Goal: Information Seeking & Learning: Learn about a topic

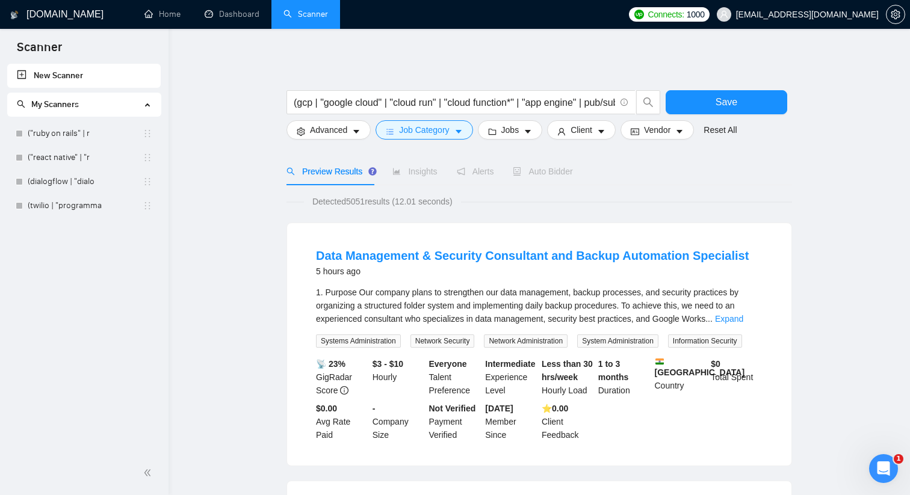
scroll to position [7, 0]
click at [72, 134] on link "("ruby on rails" | r" at bounding box center [85, 134] width 115 height 24
click at [719, 95] on span "Save" at bounding box center [727, 102] width 22 height 15
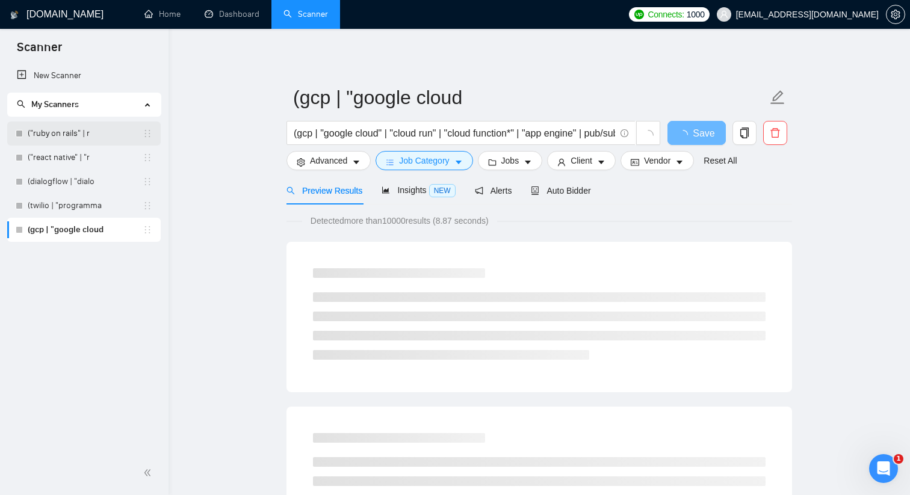
click at [77, 136] on link "("ruby on rails" | r" at bounding box center [85, 134] width 115 height 24
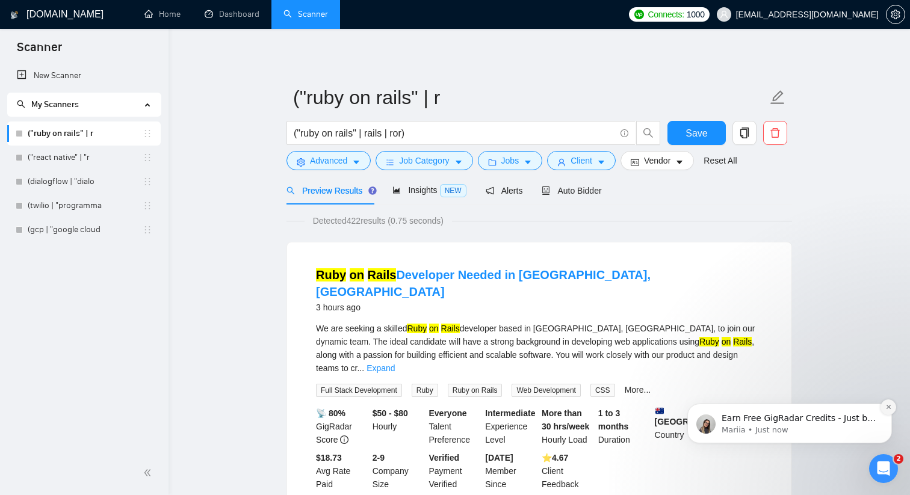
click at [889, 405] on icon "Dismiss notification" at bounding box center [889, 407] width 7 height 7
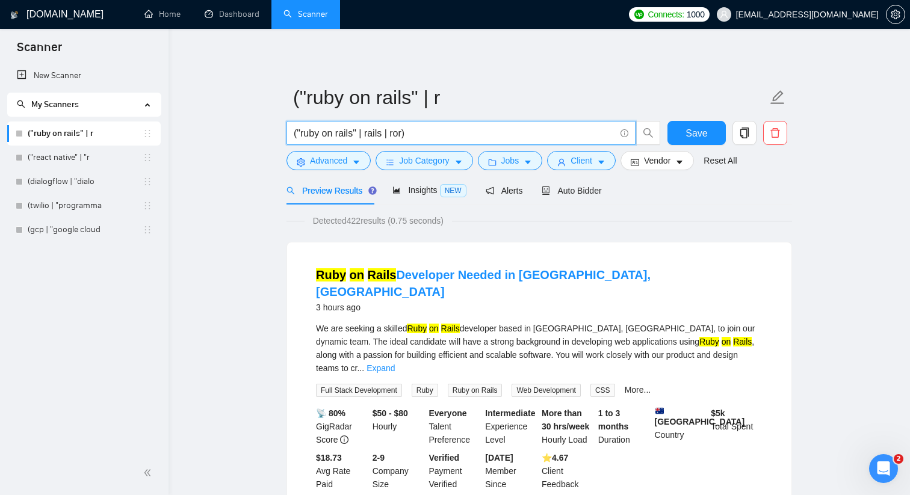
click at [427, 135] on input "("ruby on rails" | rails | ror)" at bounding box center [454, 133] width 321 height 15
click at [352, 161] on button "Advanced" at bounding box center [329, 160] width 84 height 19
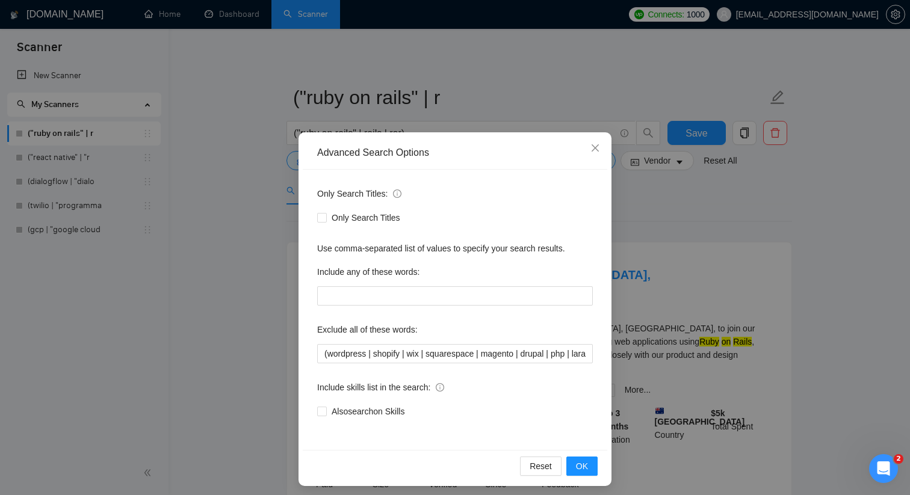
scroll to position [5, 0]
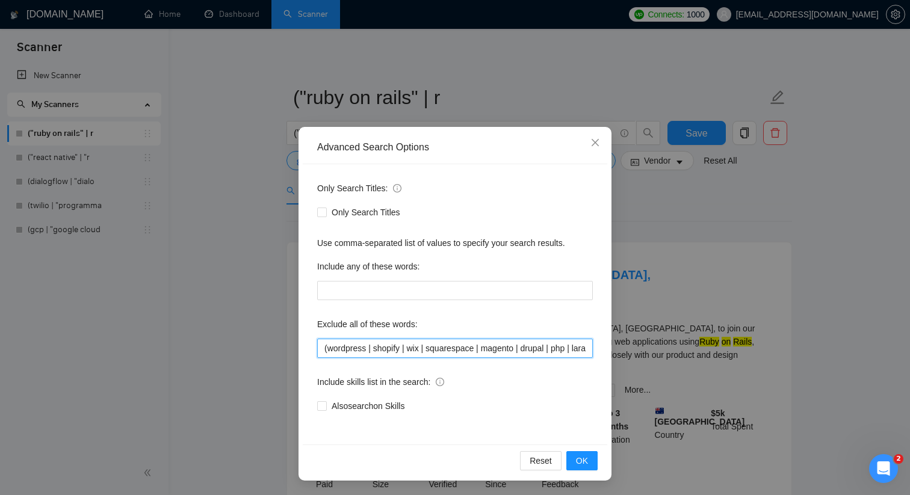
click at [347, 347] on input "(wordpress | shopify | wix | squarespace | magento | drupal | php | laravel | p…" at bounding box center [455, 348] width 276 height 19
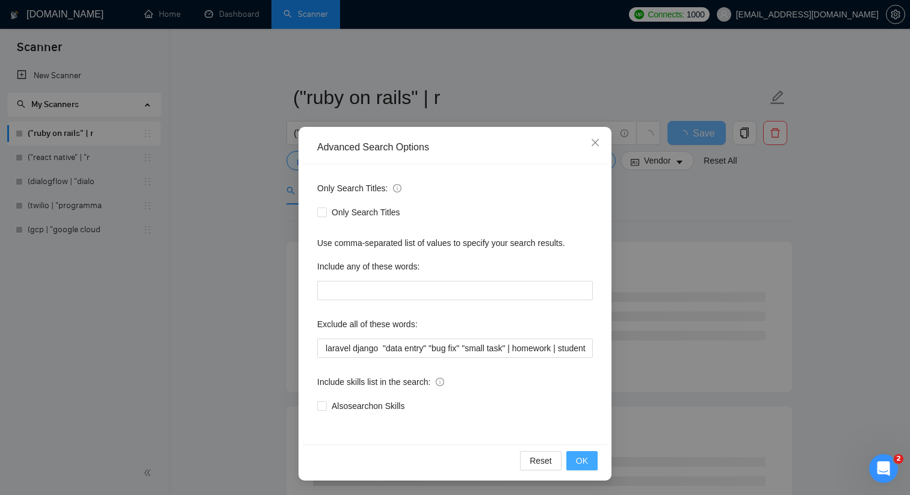
scroll to position [0, 0]
click at [579, 456] on span "OK" at bounding box center [582, 461] width 12 height 13
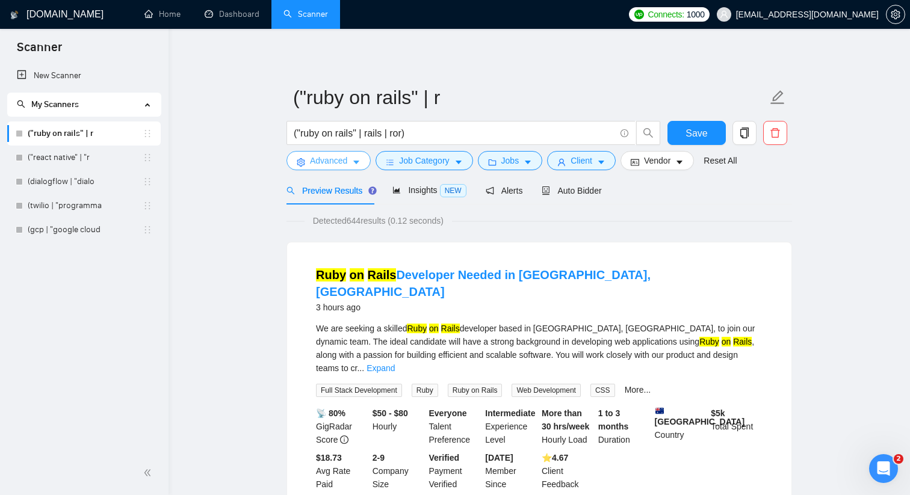
click at [328, 158] on span "Advanced" at bounding box center [328, 160] width 37 height 13
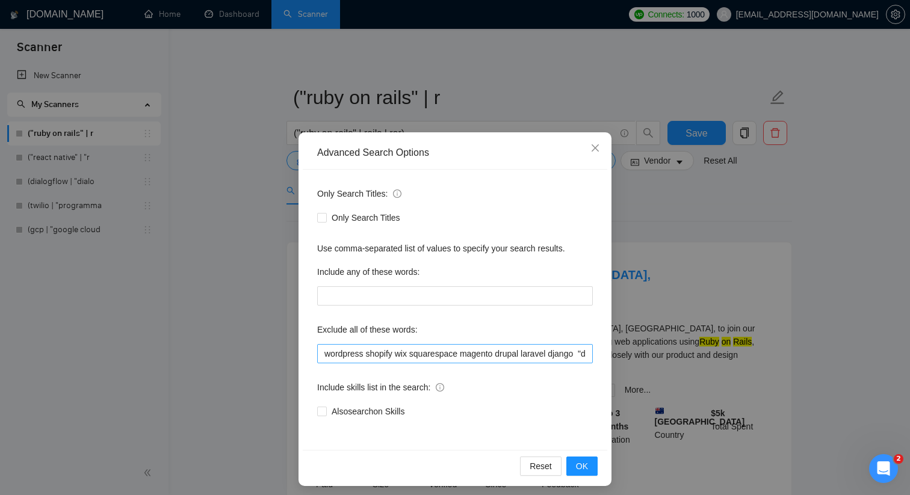
scroll to position [5, 0]
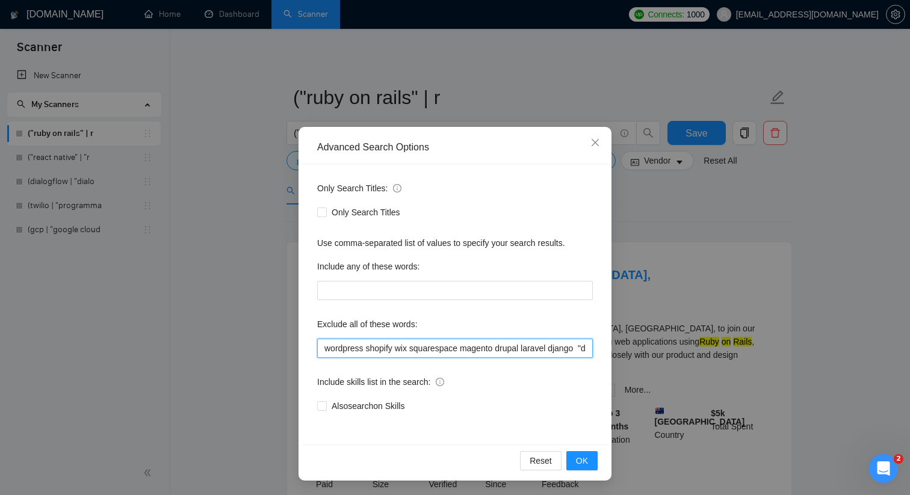
click at [379, 350] on input "wordpress shopify wix squarespace magento drupal laravel django "data entry" "b…" at bounding box center [455, 348] width 276 height 19
click at [589, 456] on button "OK" at bounding box center [582, 461] width 31 height 19
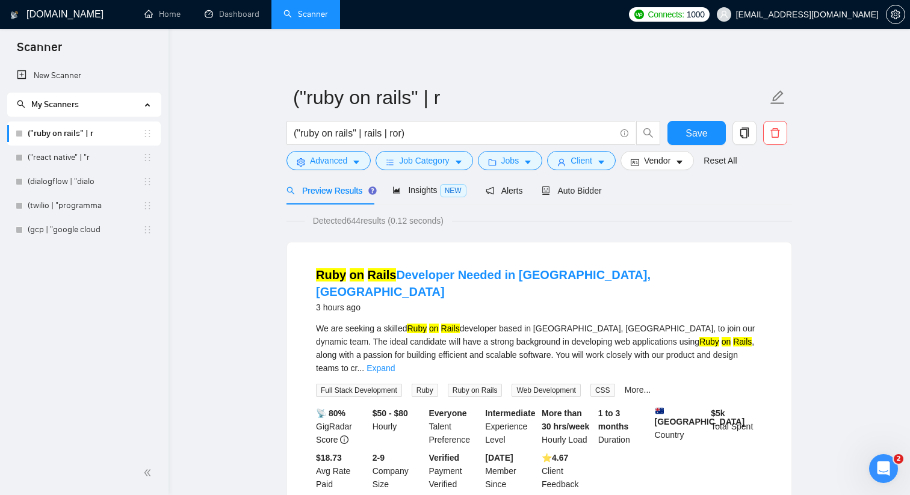
scroll to position [0, 0]
click at [336, 159] on span "Advanced" at bounding box center [328, 160] width 37 height 13
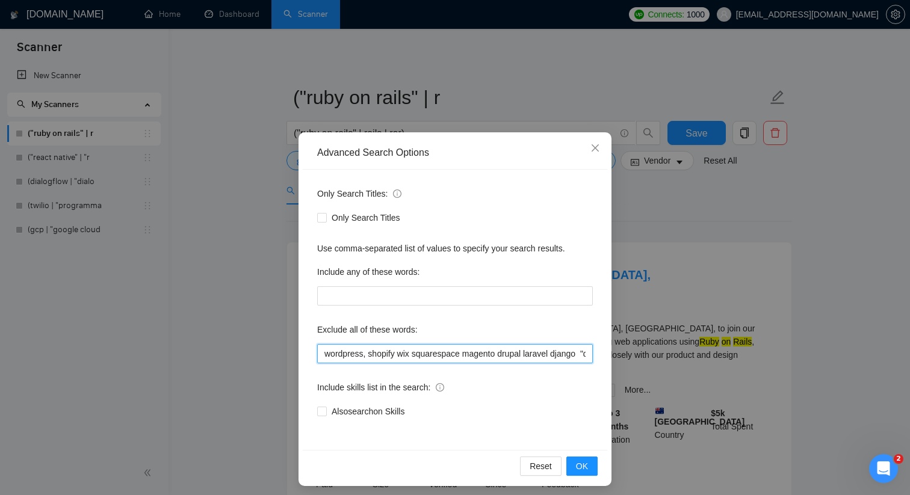
click at [364, 356] on input "wordpress, shopify wix squarespace magento drupal laravel django "data entry" "…" at bounding box center [455, 353] width 276 height 19
type input "wordpress shopify wix squarespace magento drupal laravel django "data entry" "b…"
click at [590, 464] on button "OK" at bounding box center [582, 466] width 31 height 19
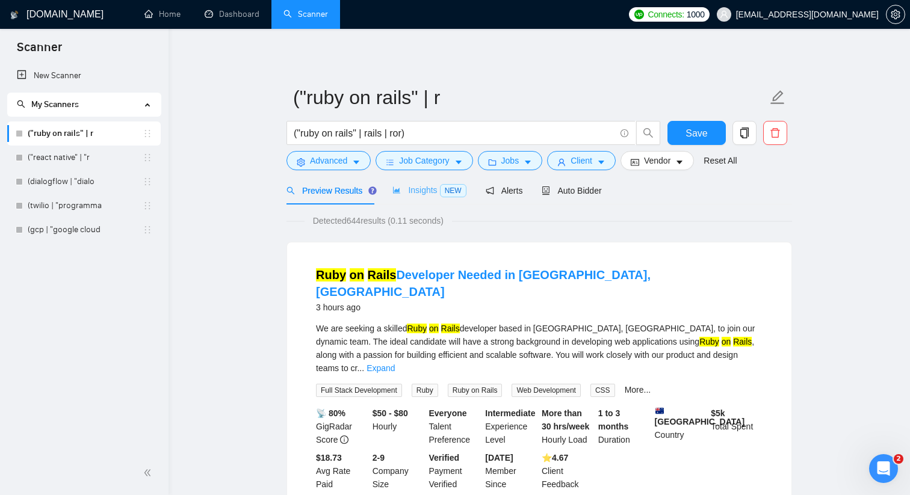
click at [412, 182] on div "Insights NEW" at bounding box center [429, 190] width 73 height 28
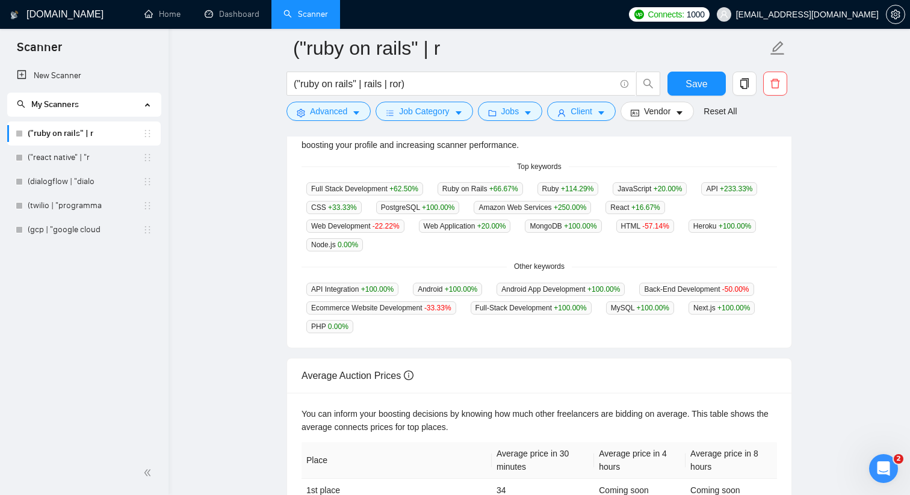
scroll to position [479, 0]
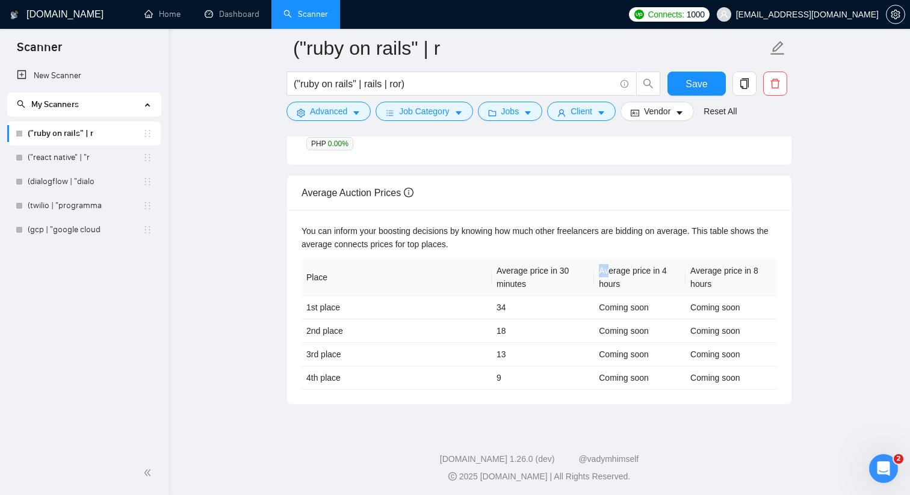
drag, startPoint x: 601, startPoint y: 266, endPoint x: 660, endPoint y: 284, distance: 61.3
click at [615, 266] on th "Average price in 4 hours" at bounding box center [640, 277] width 92 height 37
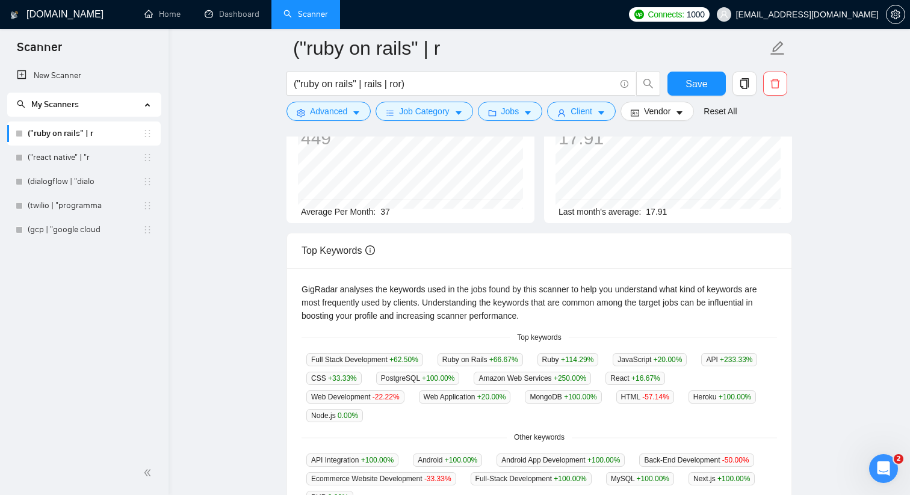
scroll to position [0, 0]
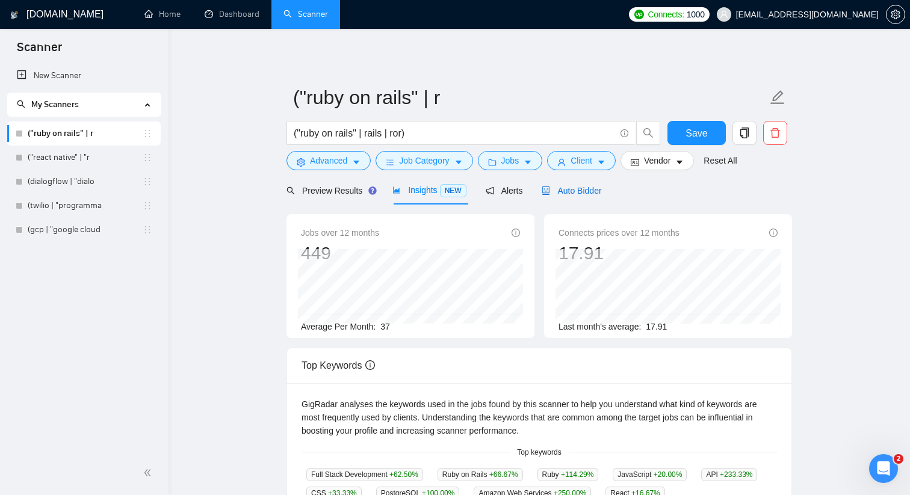
click at [581, 189] on span "Auto Bidder" at bounding box center [572, 191] width 60 height 10
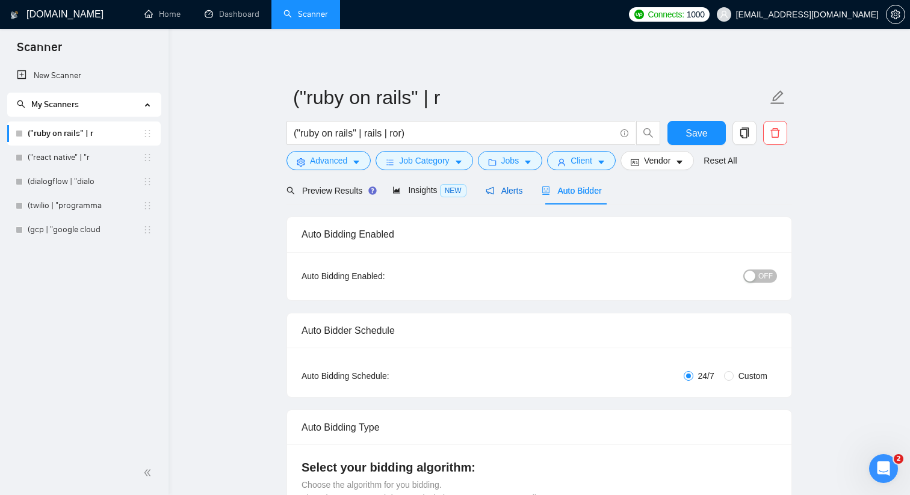
click at [505, 187] on span "Alerts" at bounding box center [504, 191] width 37 height 10
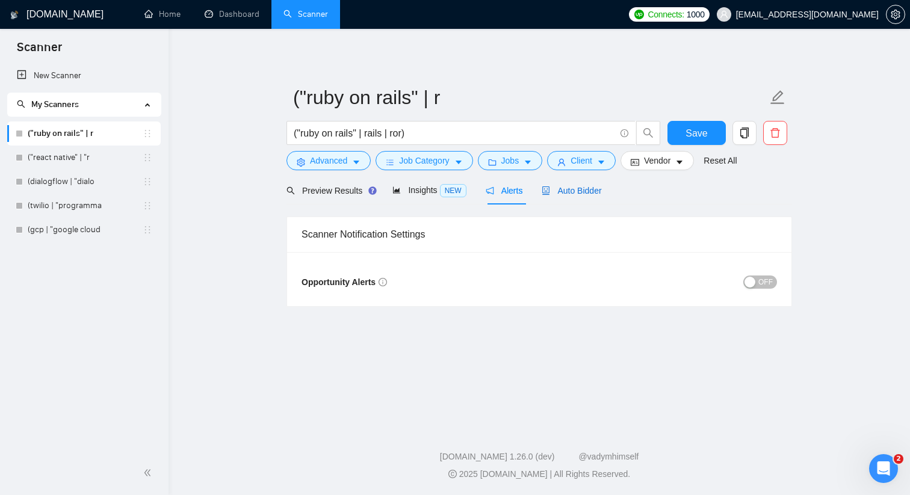
click at [579, 186] on span "Auto Bidder" at bounding box center [572, 191] width 60 height 10
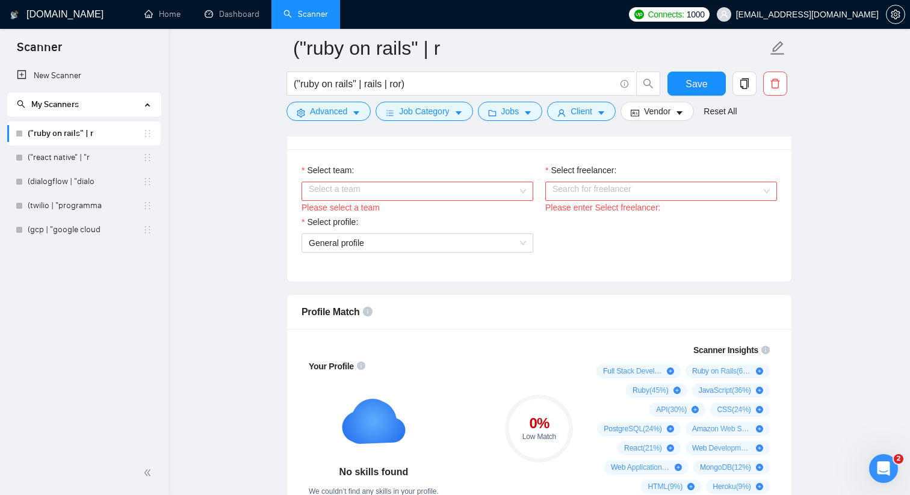
scroll to position [621, 0]
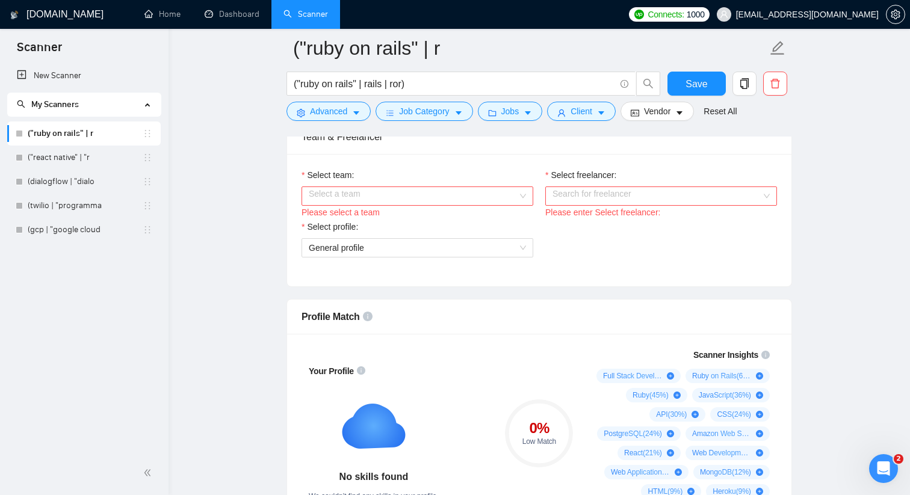
click at [470, 199] on input "Select team:" at bounding box center [413, 196] width 209 height 18
click at [457, 220] on div "Devmood" at bounding box center [417, 219] width 217 height 13
click at [591, 200] on input "Select freelancer:" at bounding box center [657, 196] width 209 height 18
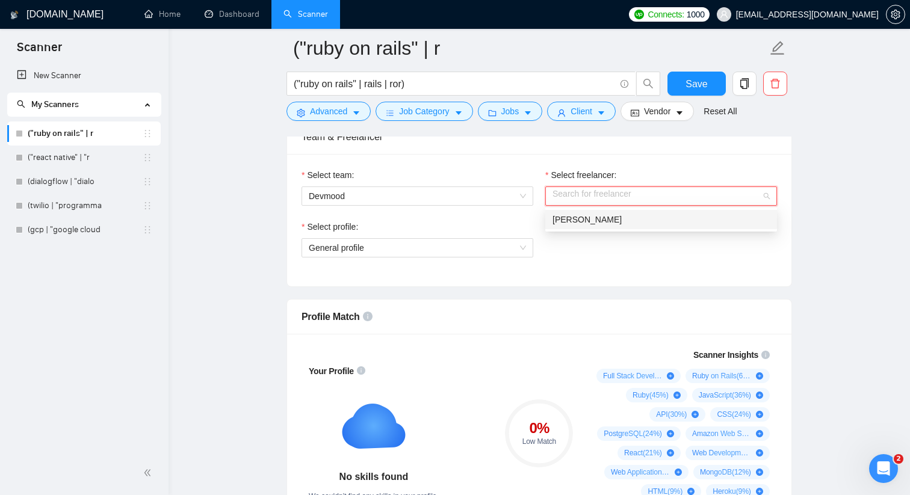
click at [582, 225] on div "[PERSON_NAME]" at bounding box center [661, 219] width 217 height 13
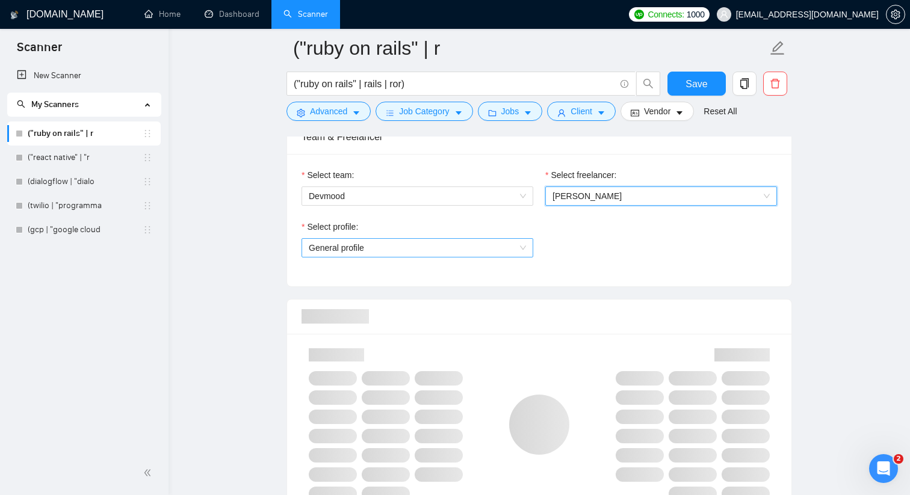
click at [448, 245] on span "General profile" at bounding box center [417, 248] width 217 height 18
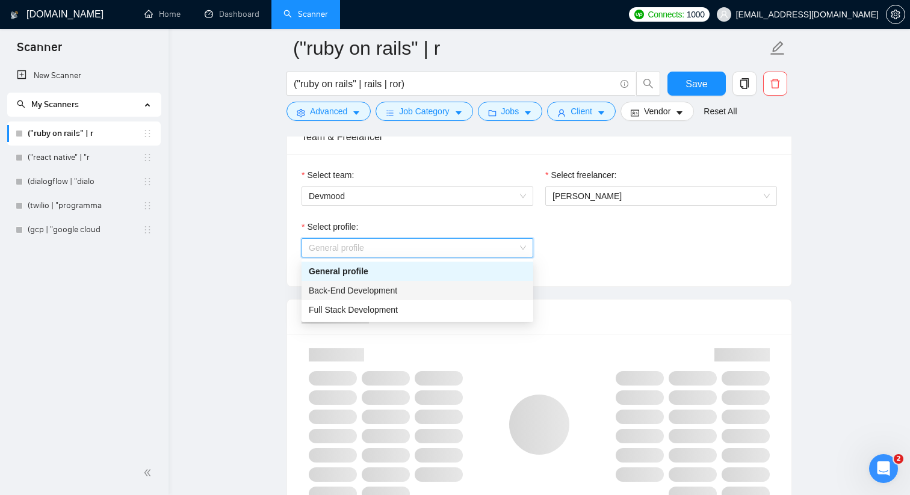
click at [385, 288] on span "Back-End Development" at bounding box center [353, 291] width 89 height 10
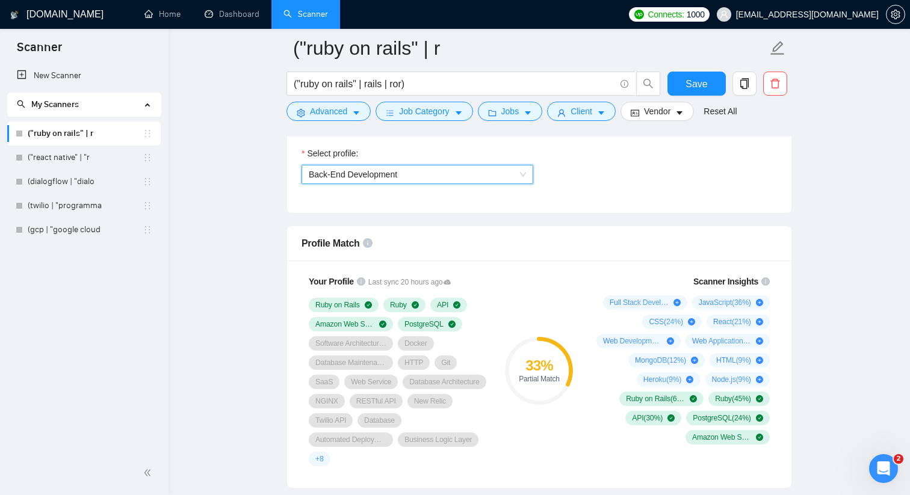
scroll to position [690, 0]
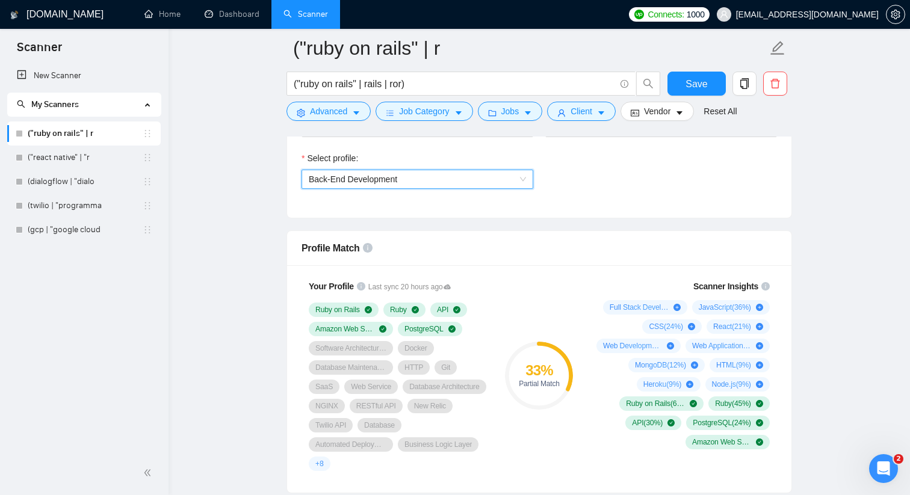
click at [430, 183] on span "Back-End Development" at bounding box center [417, 179] width 217 height 18
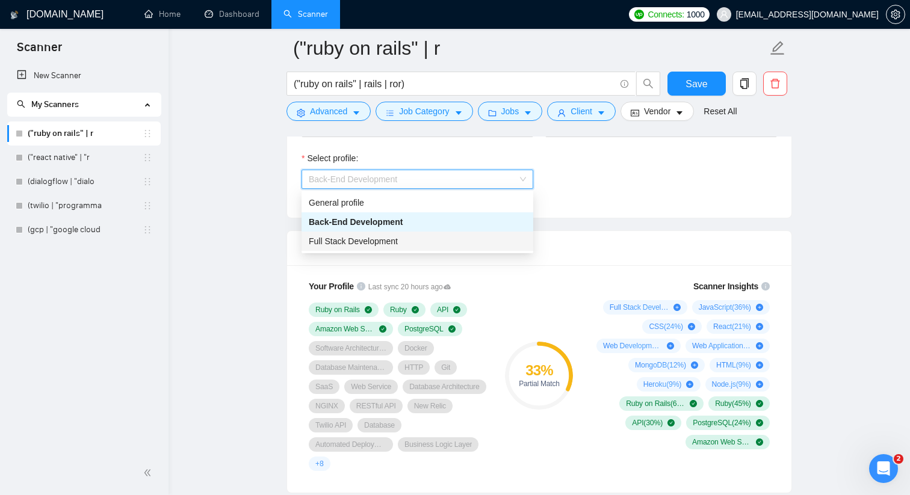
click at [408, 234] on div "Full Stack Development" at bounding box center [418, 241] width 232 height 19
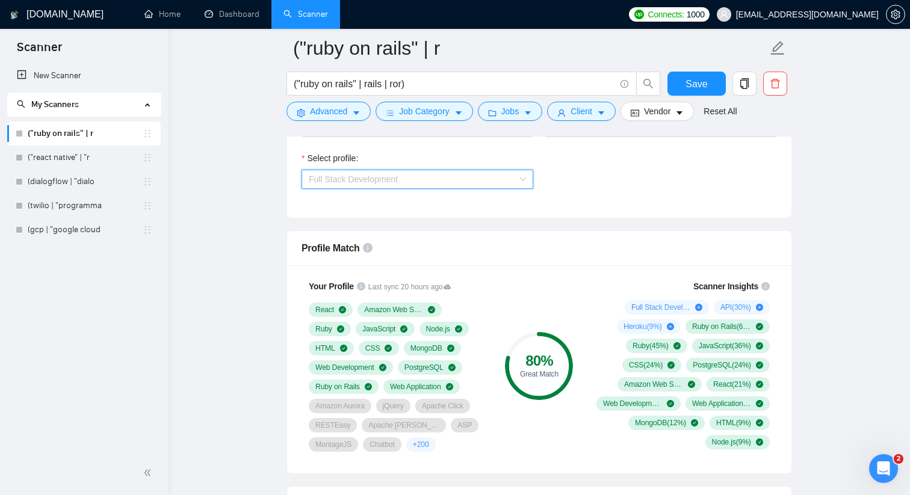
click at [435, 179] on span "Full Stack Development" at bounding box center [417, 179] width 217 height 18
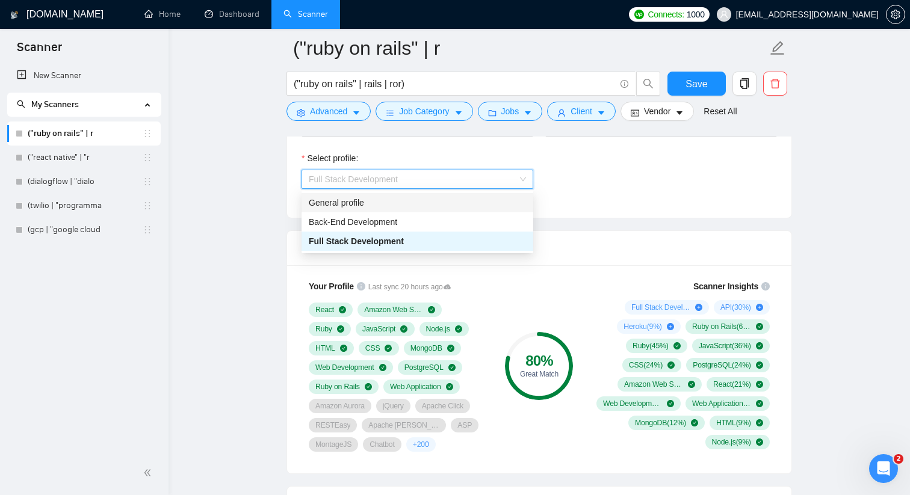
click at [380, 205] on div "General profile" at bounding box center [417, 202] width 217 height 13
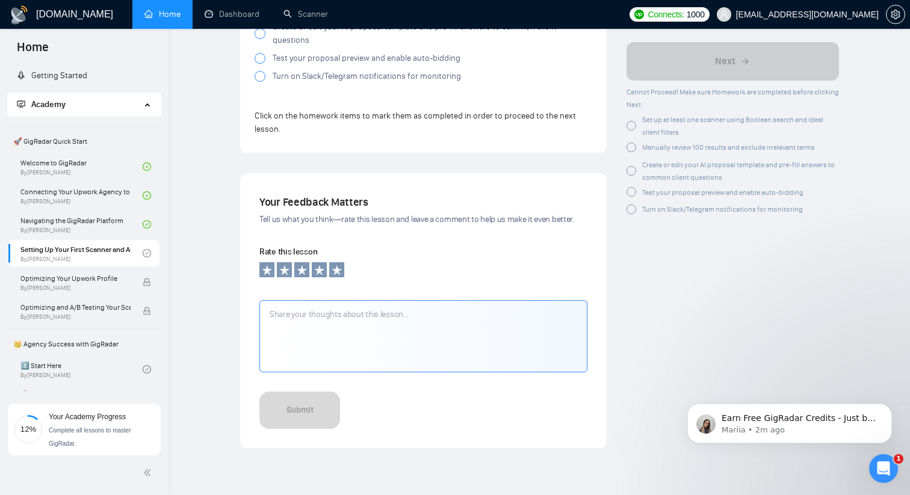
scroll to position [1105, 0]
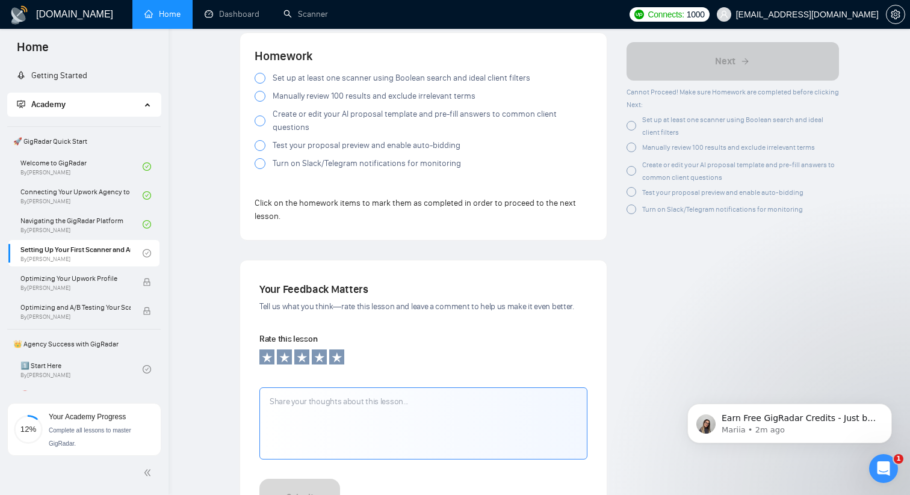
click at [633, 125] on div at bounding box center [632, 126] width 10 height 10
click at [258, 102] on div at bounding box center [260, 96] width 11 height 11
click at [258, 126] on div at bounding box center [260, 121] width 11 height 11
click at [260, 149] on div at bounding box center [260, 145] width 11 height 11
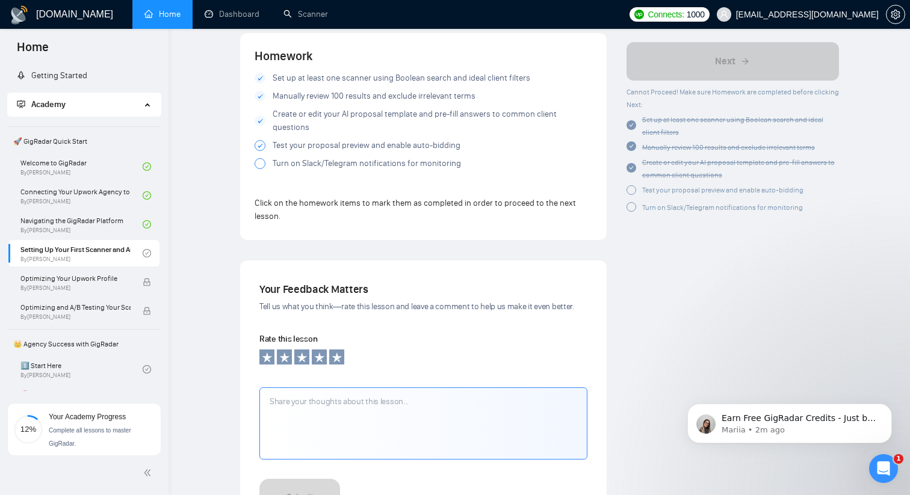
click at [256, 166] on div at bounding box center [260, 163] width 11 height 11
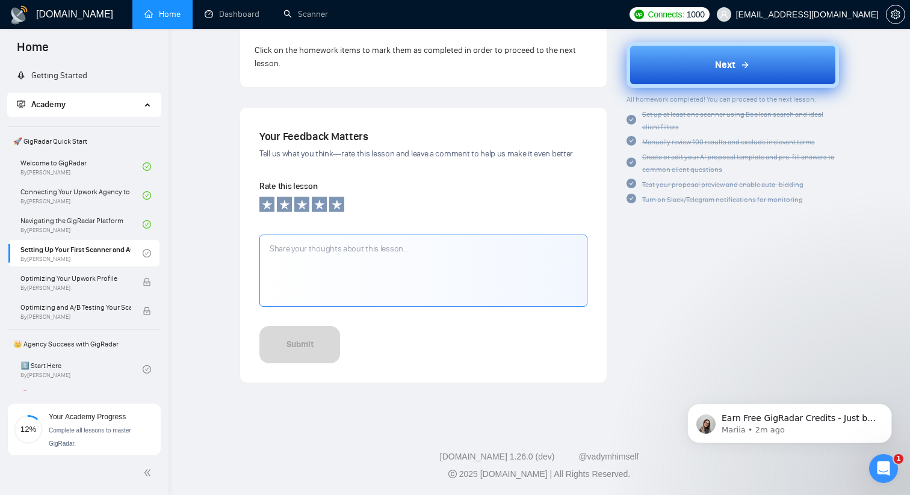
click at [739, 59] on div "Next" at bounding box center [732, 65] width 35 height 14
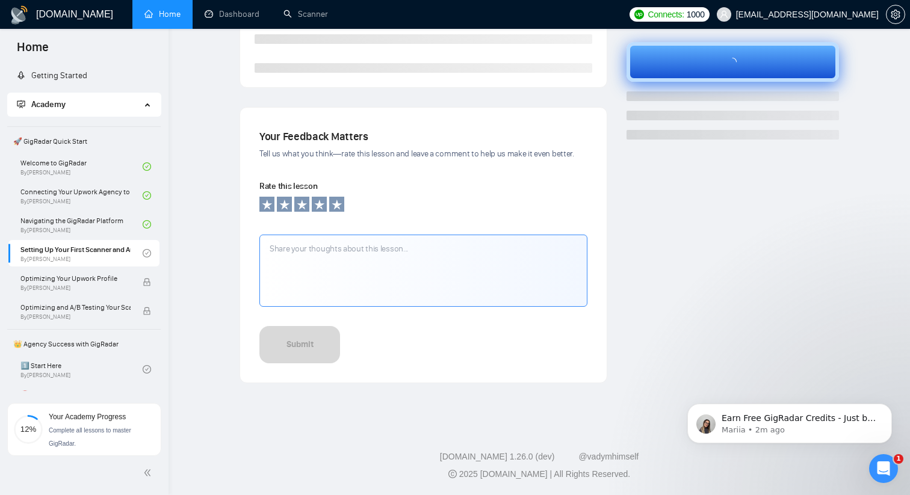
scroll to position [325, 0]
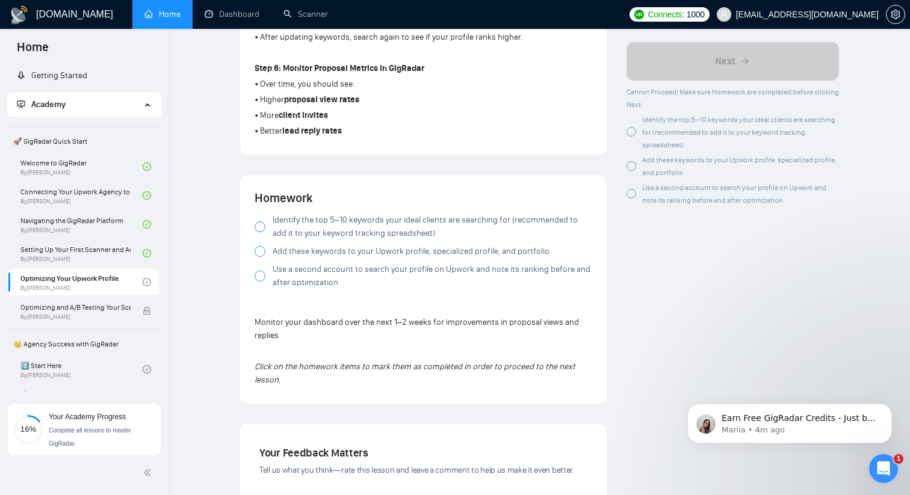
scroll to position [753, 0]
click at [260, 227] on div at bounding box center [260, 225] width 11 height 11
click at [259, 252] on div at bounding box center [260, 249] width 11 height 11
click at [259, 252] on icon at bounding box center [260, 249] width 5 height 5
click at [261, 280] on div at bounding box center [260, 274] width 11 height 11
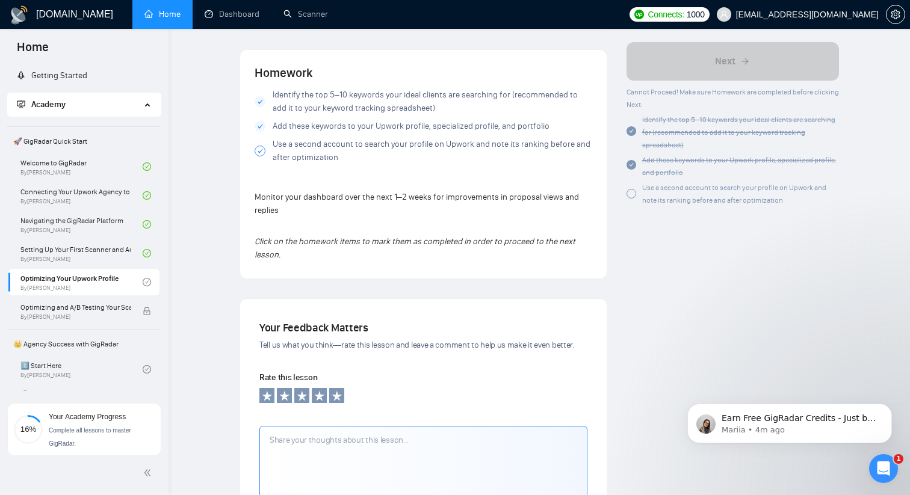
scroll to position [880, 0]
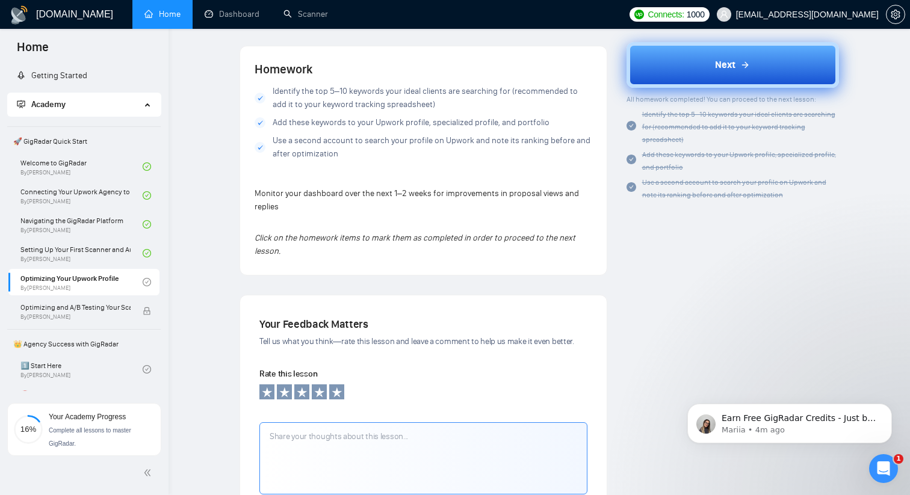
click at [727, 70] on span "Next" at bounding box center [725, 65] width 20 height 14
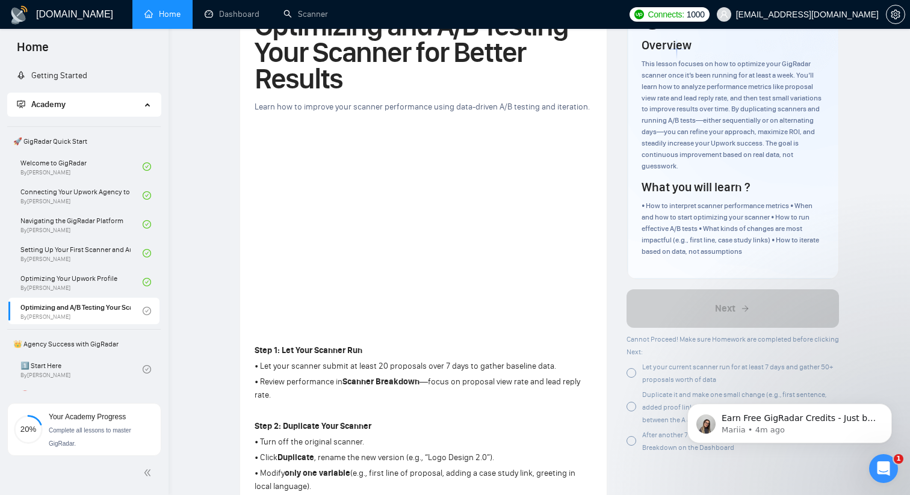
scroll to position [81, 0]
click at [781, 424] on p "Earn Free GigRadar Credits - Just by Sharing Your Story! 💬 Want more credits fo…" at bounding box center [799, 419] width 155 height 12
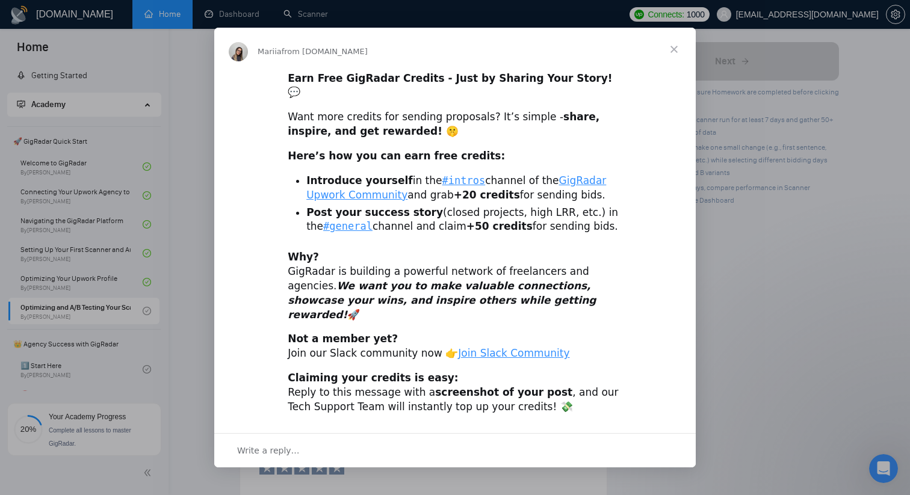
scroll to position [964, 0]
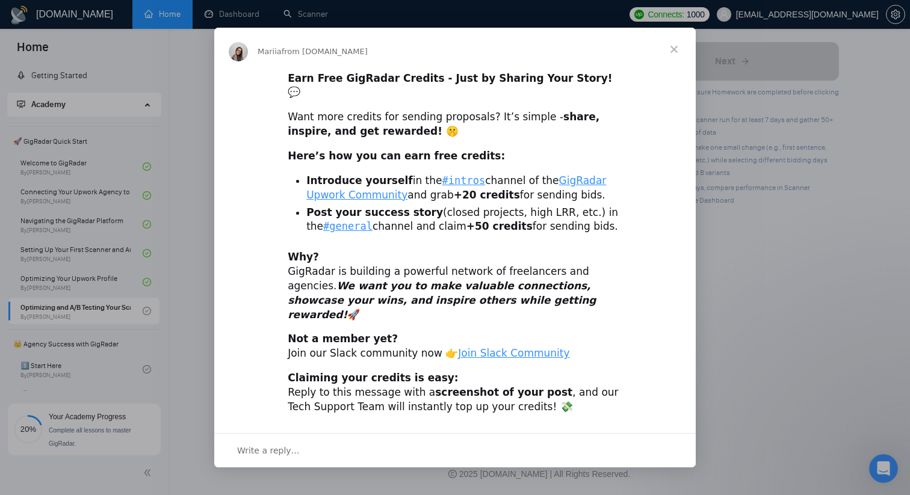
click at [663, 57] on span "Close" at bounding box center [674, 49] width 43 height 43
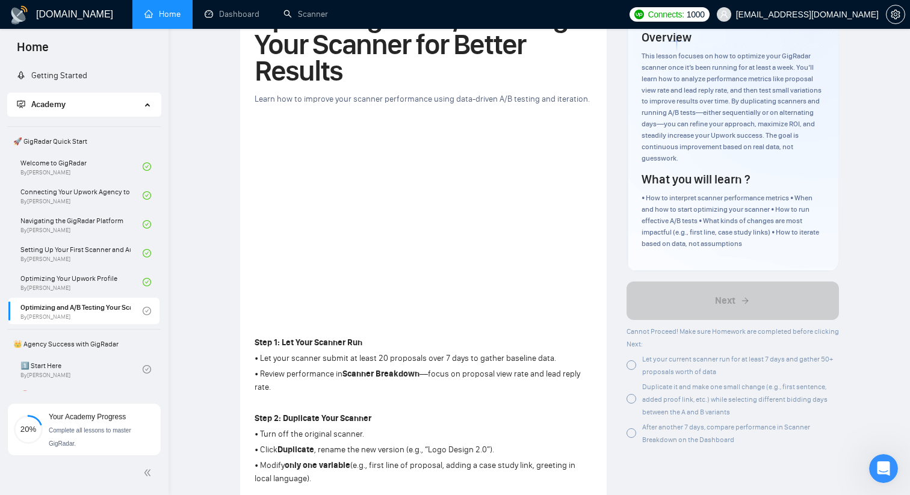
scroll to position [89, 0]
